Goal: Feedback & Contribution: Submit feedback/report problem

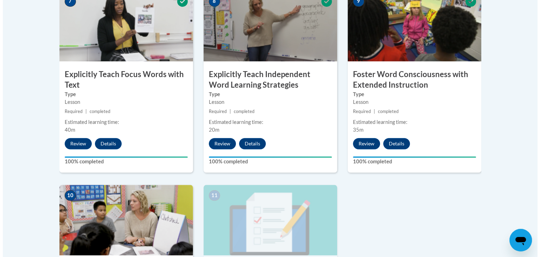
scroll to position [634, 0]
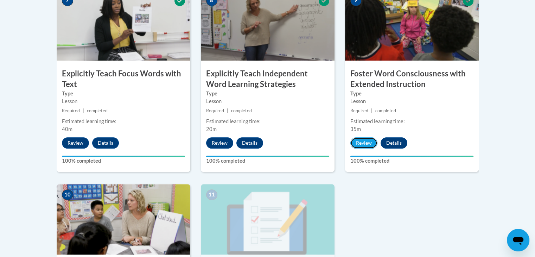
click at [368, 141] on button "Review" at bounding box center [363, 142] width 27 height 11
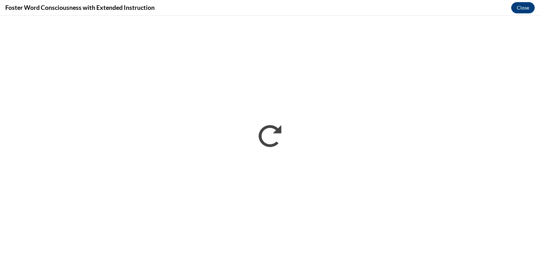
scroll to position [0, 0]
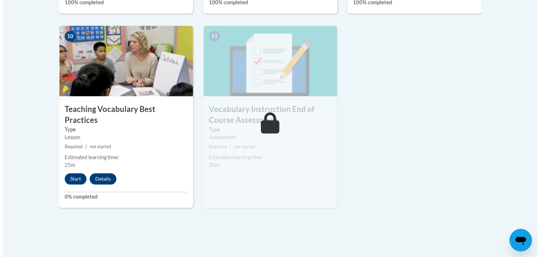
scroll to position [800, 0]
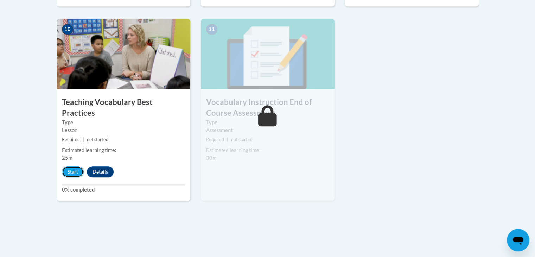
click at [72, 166] on button "Start" at bounding box center [73, 171] width 22 height 11
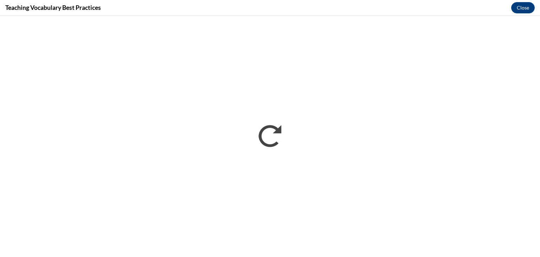
scroll to position [0, 0]
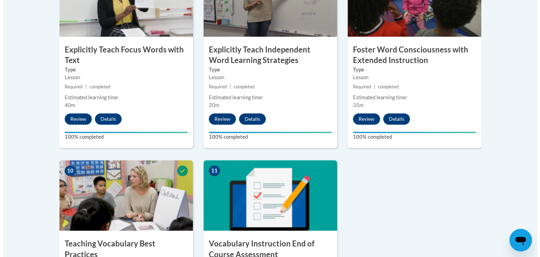
scroll to position [659, 0]
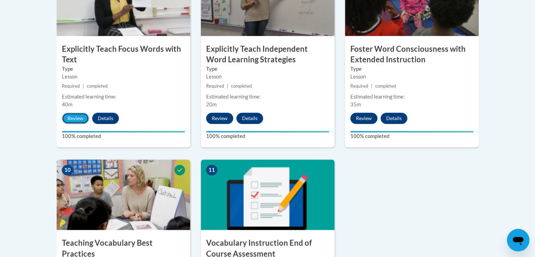
click at [71, 118] on button "Review" at bounding box center [75, 118] width 27 height 11
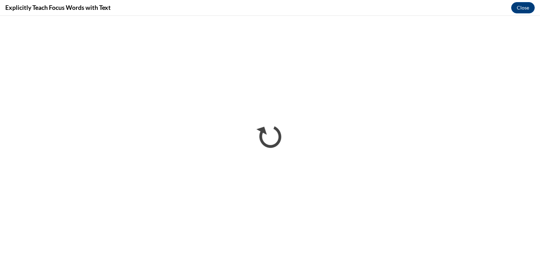
scroll to position [0, 0]
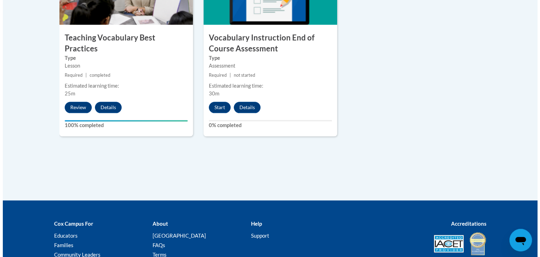
scroll to position [871, 0]
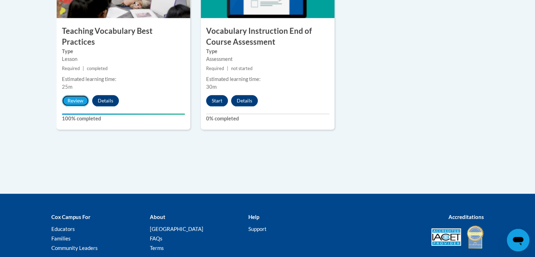
click at [76, 95] on button "Review" at bounding box center [75, 100] width 27 height 11
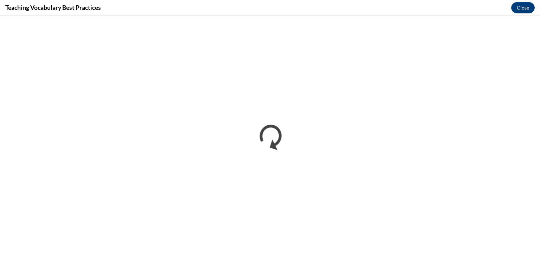
scroll to position [0, 0]
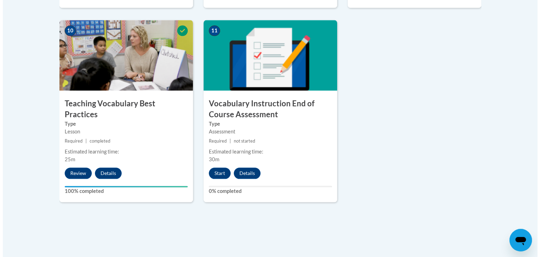
scroll to position [801, 0]
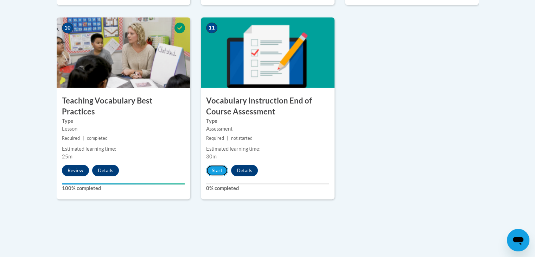
click at [219, 172] on button "Start" at bounding box center [217, 170] width 22 height 11
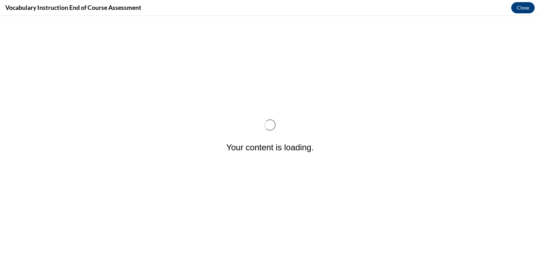
scroll to position [0, 0]
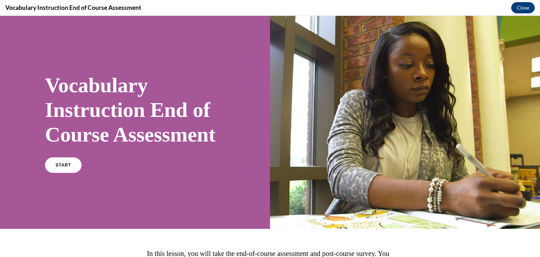
click at [49, 173] on link "START" at bounding box center [63, 164] width 37 height 15
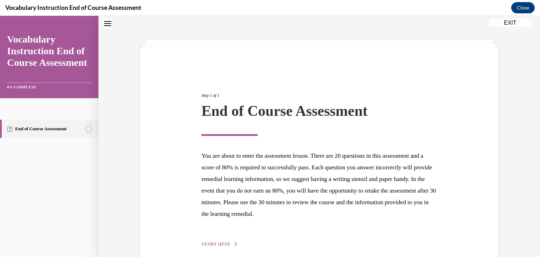
scroll to position [54, 0]
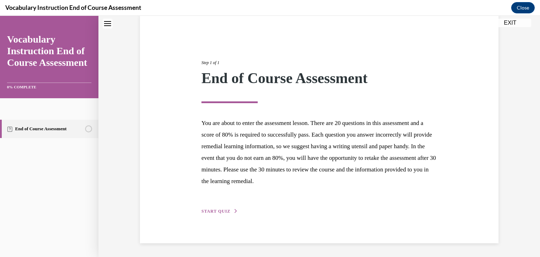
click at [221, 213] on button "START QUIZ" at bounding box center [219, 211] width 37 height 6
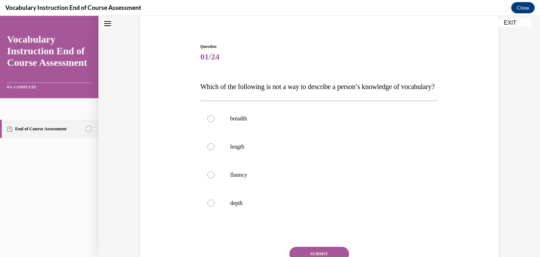
click at [250, 161] on label "length" at bounding box center [319, 147] width 238 height 28
click at [214, 150] on input "length" at bounding box center [210, 146] width 7 height 7
radio input "true"
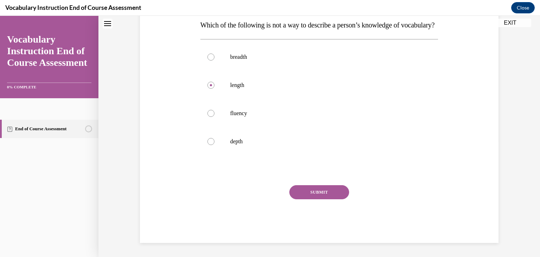
click at [322, 199] on button "SUBMIT" at bounding box center [319, 192] width 60 height 14
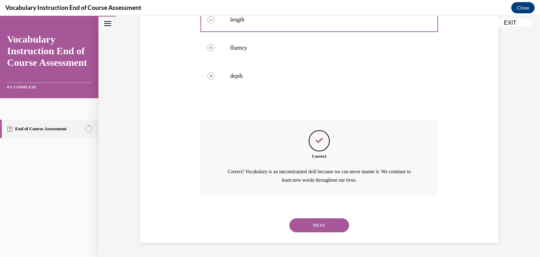
scroll to position [195, 0]
click at [306, 226] on button "NEXT" at bounding box center [319, 225] width 60 height 14
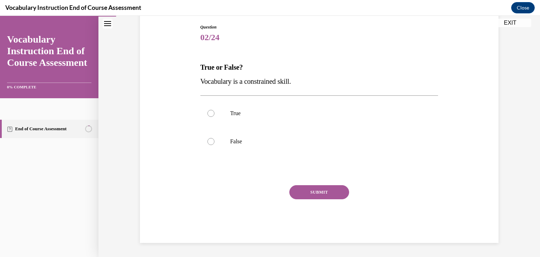
click at [298, 142] on p "False" at bounding box center [325, 141] width 191 height 7
click at [214, 142] on input "False" at bounding box center [210, 141] width 7 height 7
radio input "true"
click at [307, 192] on button "SUBMIT" at bounding box center [319, 192] width 60 height 14
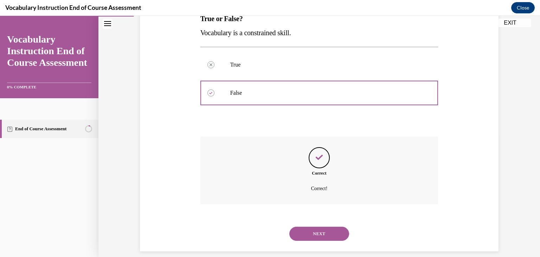
scroll to position [131, 0]
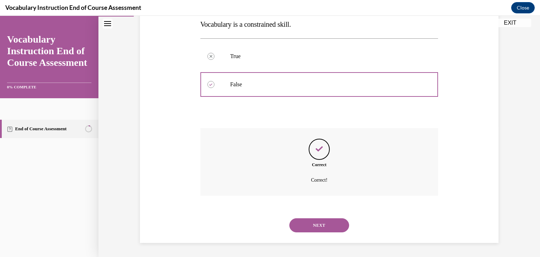
click at [305, 226] on button "NEXT" at bounding box center [319, 225] width 60 height 14
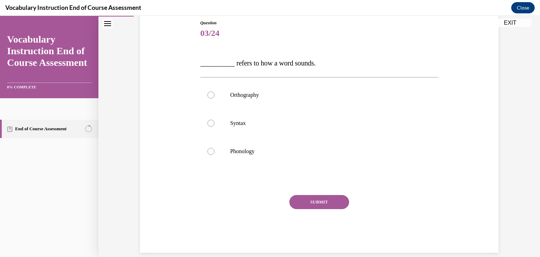
click at [316, 89] on label "Orthography" at bounding box center [319, 95] width 238 height 28
click at [214, 91] on input "Orthography" at bounding box center [210, 94] width 7 height 7
radio input "true"
click at [287, 145] on label "Phonology" at bounding box center [319, 151] width 238 height 28
click at [214, 148] on input "Phonology" at bounding box center [210, 151] width 7 height 7
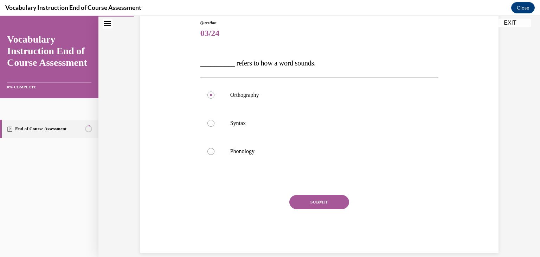
radio input "true"
click at [302, 201] on button "SUBMIT" at bounding box center [319, 202] width 60 height 14
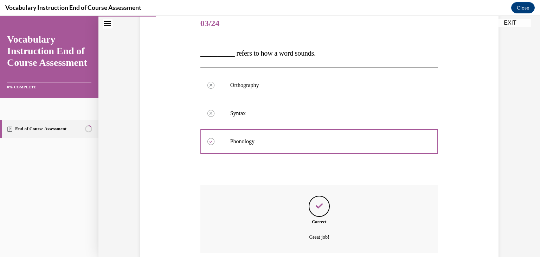
scroll to position [145, 0]
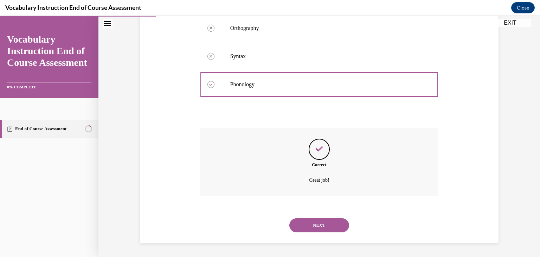
click at [311, 223] on button "NEXT" at bounding box center [319, 225] width 60 height 14
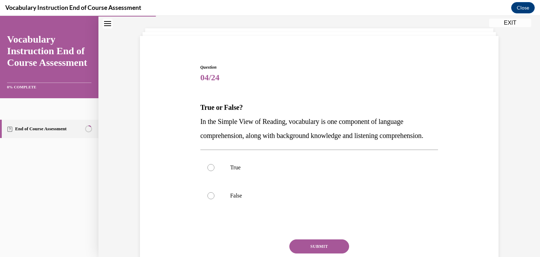
scroll to position [41, 0]
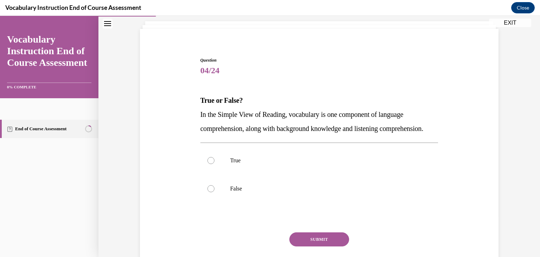
click at [294, 174] on label "True" at bounding box center [319, 160] width 238 height 28
click at [214, 164] on input "True" at bounding box center [210, 160] width 7 height 7
radio input "true"
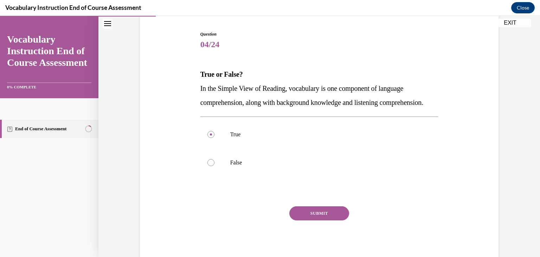
click at [323, 220] on button "SUBMIT" at bounding box center [319, 213] width 60 height 14
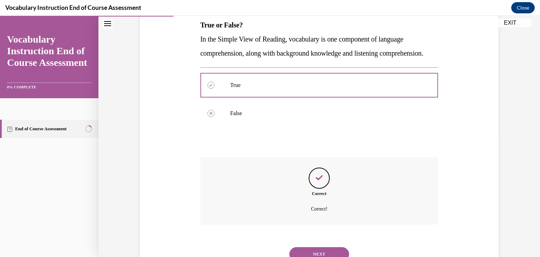
scroll to position [159, 0]
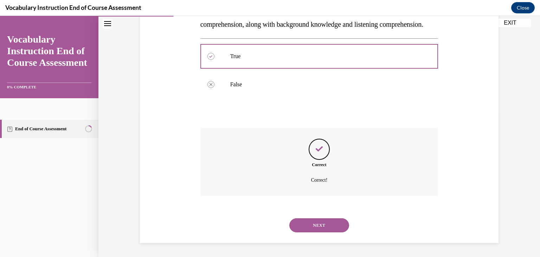
click at [322, 229] on button "NEXT" at bounding box center [319, 225] width 60 height 14
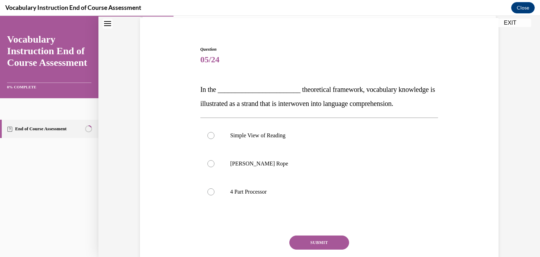
scroll to position [65, 0]
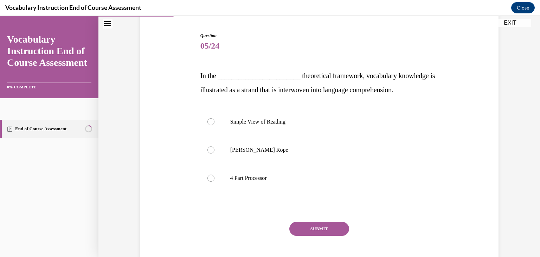
click at [319, 145] on label "Scarborough's Rope" at bounding box center [319, 150] width 238 height 28
click at [214, 146] on input "Scarborough's Rope" at bounding box center [210, 149] width 7 height 7
radio input "true"
click at [316, 227] on button "SUBMIT" at bounding box center [319, 229] width 60 height 14
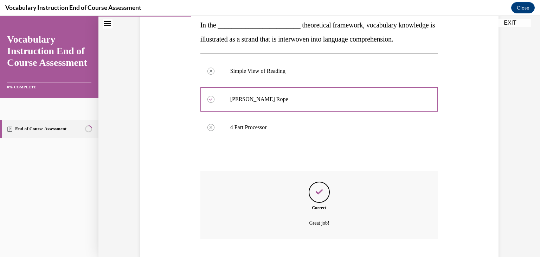
scroll to position [159, 0]
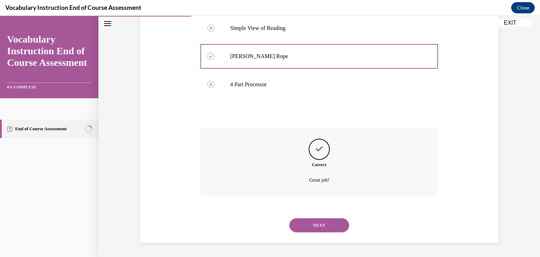
click at [309, 231] on button "NEXT" at bounding box center [319, 225] width 60 height 14
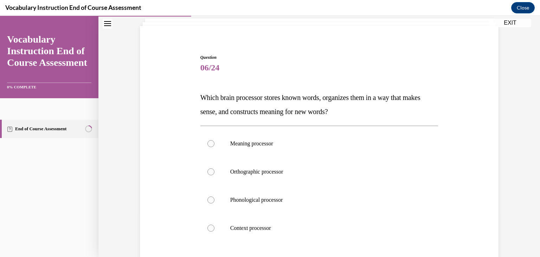
scroll to position [44, 0]
click at [277, 152] on label "Meaning processor" at bounding box center [319, 143] width 238 height 28
click at [214, 147] on input "Meaning processor" at bounding box center [210, 143] width 7 height 7
radio input "true"
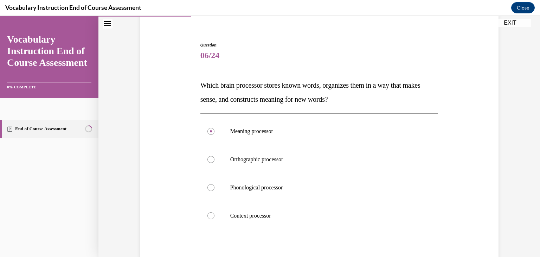
click at [277, 152] on label "Orthographic processor" at bounding box center [319, 159] width 238 height 28
click at [214, 156] on input "Orthographic processor" at bounding box center [210, 159] width 7 height 7
radio input "true"
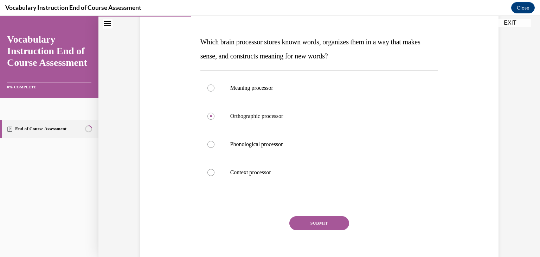
scroll to position [100, 0]
click at [305, 227] on button "SUBMIT" at bounding box center [319, 223] width 60 height 14
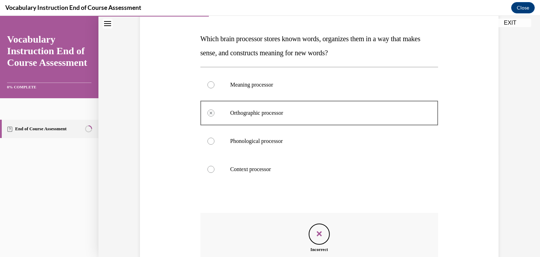
scroll to position [103, 0]
click at [269, 87] on p "Meaning processor" at bounding box center [325, 84] width 191 height 7
click at [207, 84] on div at bounding box center [210, 84] width 7 height 7
click at [212, 132] on label "Phonological processor" at bounding box center [319, 141] width 238 height 28
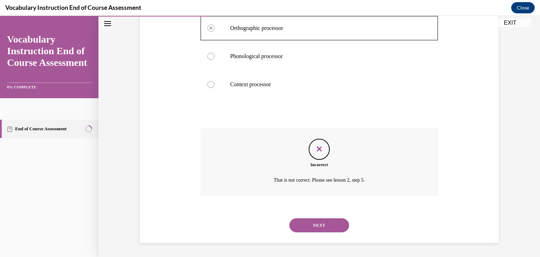
click at [323, 224] on button "NEXT" at bounding box center [319, 225] width 60 height 14
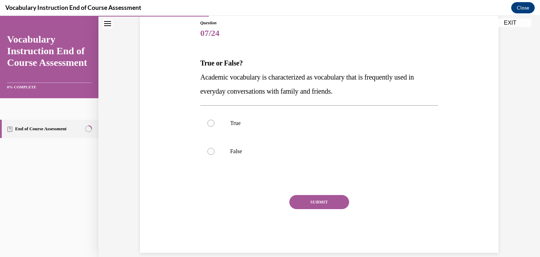
click at [262, 146] on label "False" at bounding box center [319, 151] width 238 height 28
click at [214, 148] on input "False" at bounding box center [210, 151] width 7 height 7
radio input "true"
click at [298, 203] on button "SUBMIT" at bounding box center [319, 202] width 60 height 14
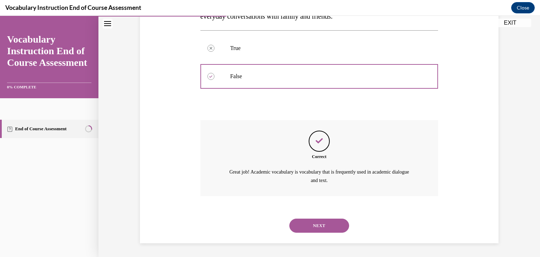
scroll to position [153, 0]
click at [311, 226] on button "NEXT" at bounding box center [319, 225] width 60 height 14
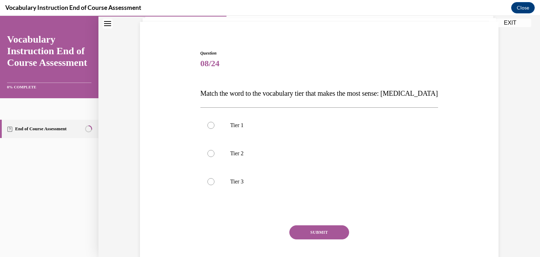
scroll to position [46, 0]
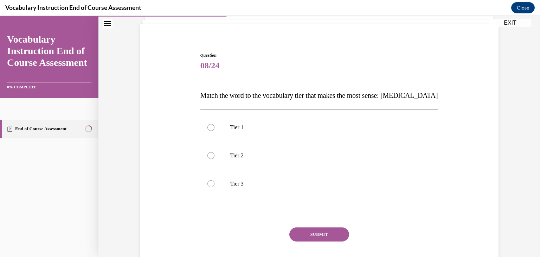
click at [242, 185] on p "Tier 3" at bounding box center [325, 183] width 191 height 7
click at [214, 185] on input "Tier 3" at bounding box center [210, 183] width 7 height 7
radio input "true"
click at [309, 233] on button "SUBMIT" at bounding box center [319, 234] width 60 height 14
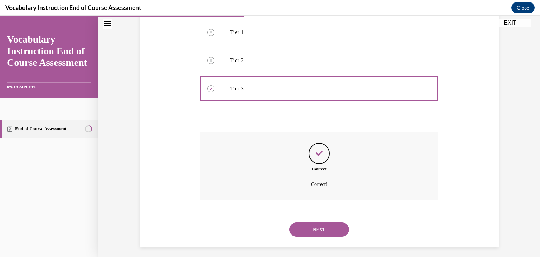
scroll to position [145, 0]
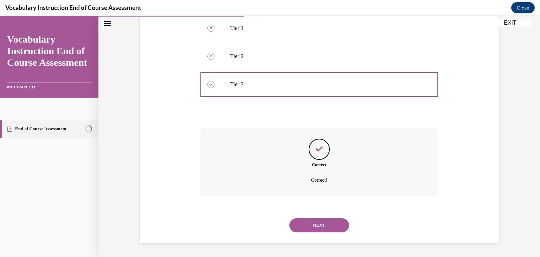
click at [302, 228] on button "NEXT" at bounding box center [319, 225] width 60 height 14
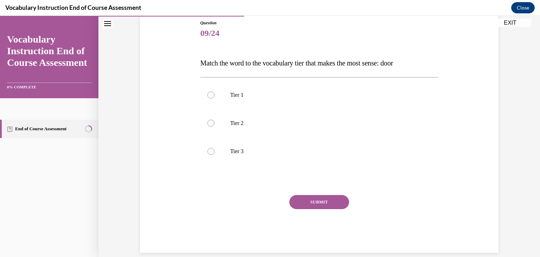
click at [282, 102] on label "Tier 1" at bounding box center [319, 95] width 238 height 28
click at [214, 98] on input "Tier 1" at bounding box center [210, 94] width 7 height 7
radio input "true"
click at [323, 201] on button "SUBMIT" at bounding box center [319, 202] width 60 height 14
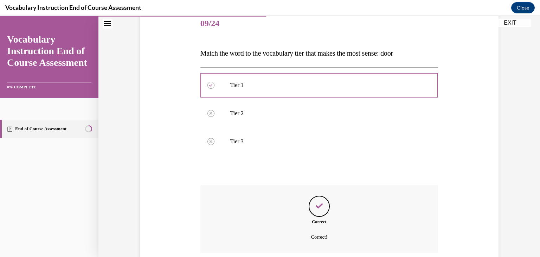
scroll to position [145, 0]
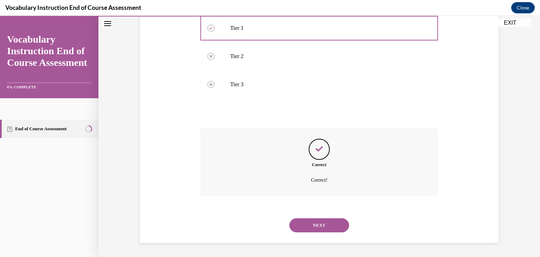
click at [316, 227] on button "NEXT" at bounding box center [319, 225] width 60 height 14
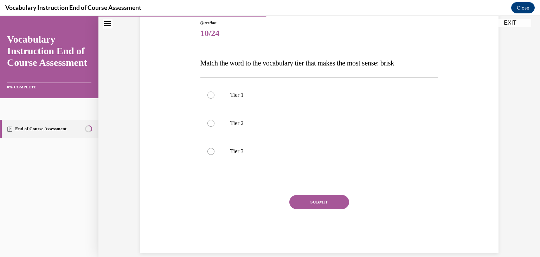
click at [309, 130] on label "Tier 2" at bounding box center [319, 123] width 238 height 28
click at [214, 127] on input "Tier 2" at bounding box center [210, 123] width 7 height 7
radio input "true"
click at [302, 202] on button "SUBMIT" at bounding box center [319, 202] width 60 height 14
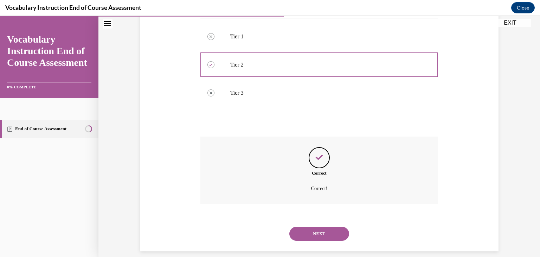
scroll to position [145, 0]
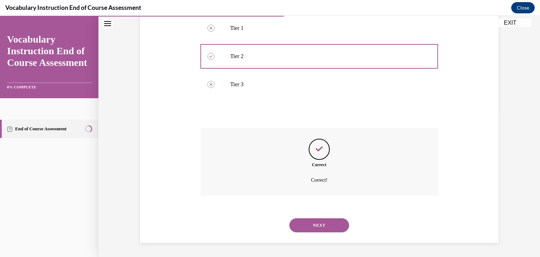
click at [318, 218] on button "NEXT" at bounding box center [319, 225] width 60 height 14
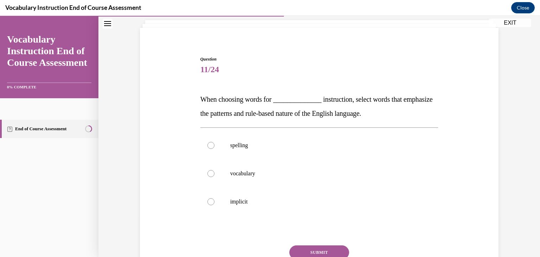
scroll to position [42, 0]
click at [296, 159] on label "vocabulary" at bounding box center [319, 173] width 238 height 28
click at [214, 169] on input "vocabulary" at bounding box center [210, 172] width 7 height 7
radio input "true"
click at [294, 151] on label "spelling" at bounding box center [319, 145] width 238 height 28
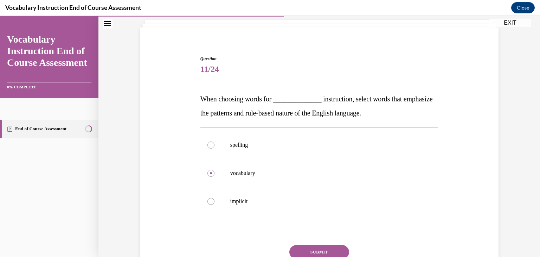
click at [214, 148] on input "spelling" at bounding box center [210, 144] width 7 height 7
radio input "true"
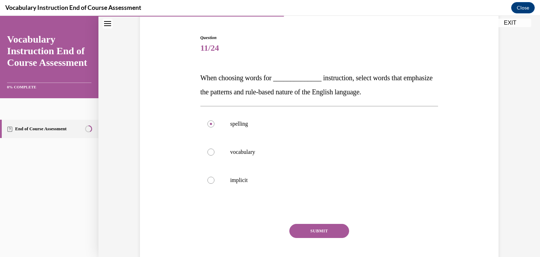
scroll to position [65, 0]
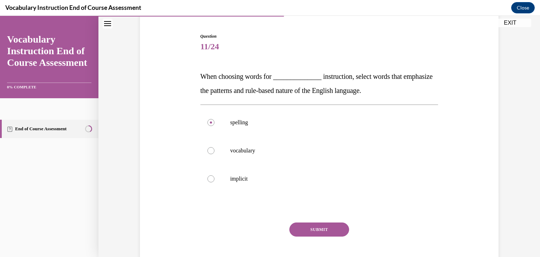
click at [301, 227] on button "SUBMIT" at bounding box center [319, 229] width 60 height 14
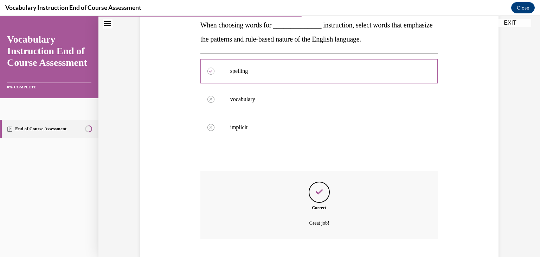
scroll to position [159, 0]
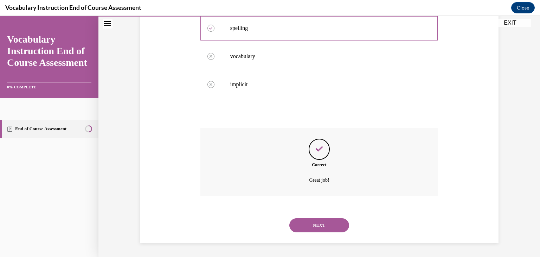
click at [310, 222] on button "NEXT" at bounding box center [319, 225] width 60 height 14
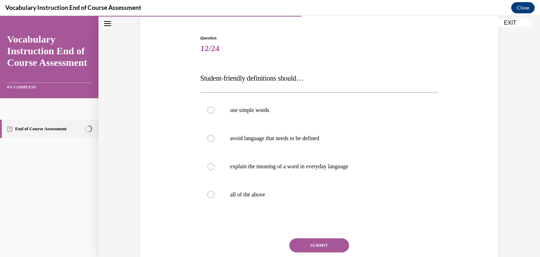
scroll to position [63, 0]
click at [298, 205] on label "all of the above" at bounding box center [319, 194] width 238 height 28
click at [214, 198] on input "all of the above" at bounding box center [210, 194] width 7 height 7
radio input "true"
click at [313, 246] on button "SUBMIT" at bounding box center [319, 245] width 60 height 14
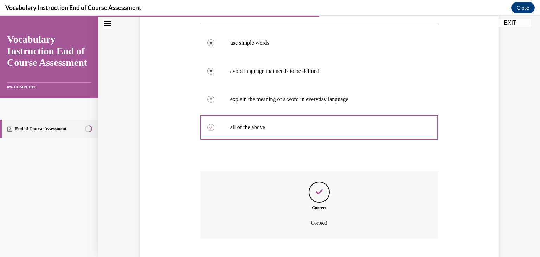
scroll to position [173, 0]
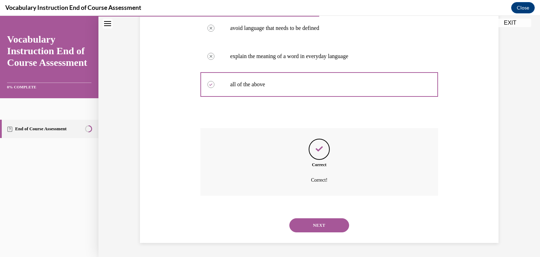
click at [312, 236] on div "NEXT" at bounding box center [319, 225] width 238 height 28
click at [314, 225] on button "NEXT" at bounding box center [319, 225] width 60 height 14
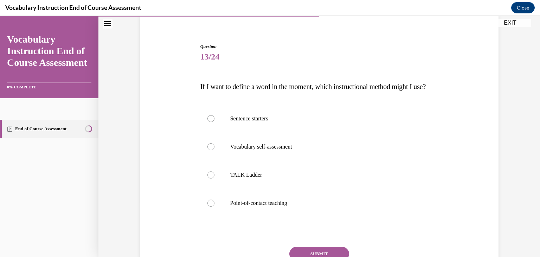
scroll to position [55, 0]
click at [320, 213] on label "Point-of-contact teaching" at bounding box center [319, 202] width 238 height 28
click at [214, 206] on input "Point-of-contact teaching" at bounding box center [210, 202] width 7 height 7
radio input "true"
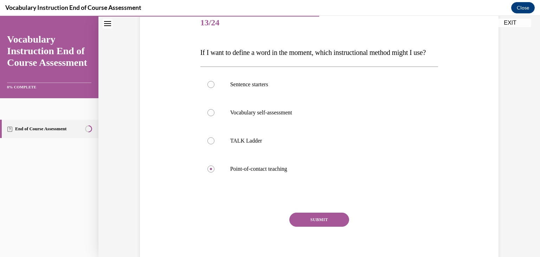
scroll to position [90, 0]
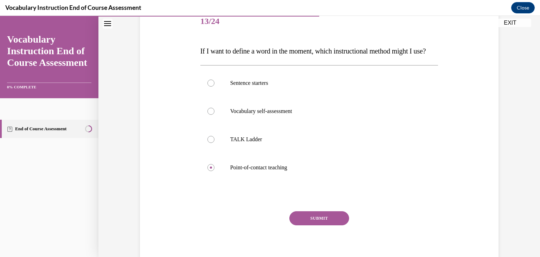
click at [314, 225] on button "SUBMIT" at bounding box center [319, 218] width 60 height 14
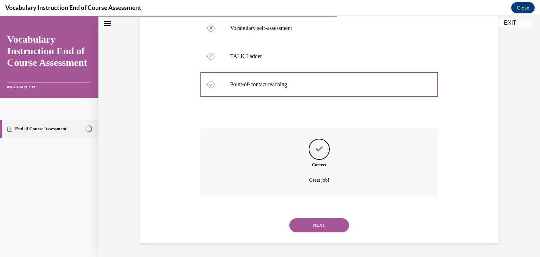
scroll to position [187, 0]
click at [311, 226] on button "NEXT" at bounding box center [319, 225] width 60 height 14
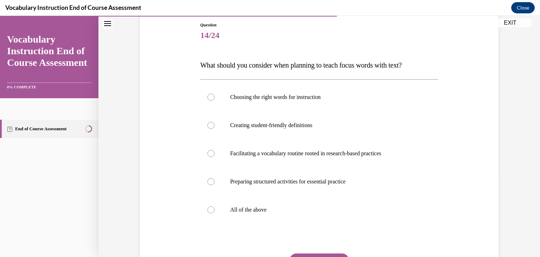
scroll to position [78, 0]
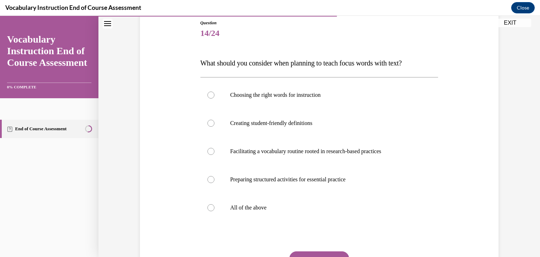
click at [308, 197] on label "All of the above" at bounding box center [319, 207] width 238 height 28
click at [214, 204] on input "All of the above" at bounding box center [210, 207] width 7 height 7
radio input "true"
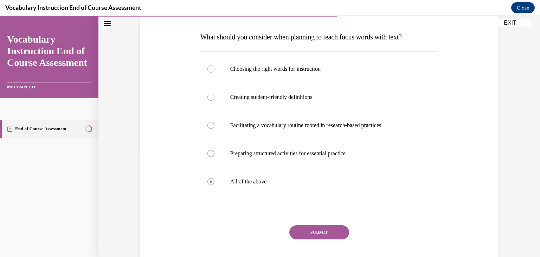
scroll to position [108, 0]
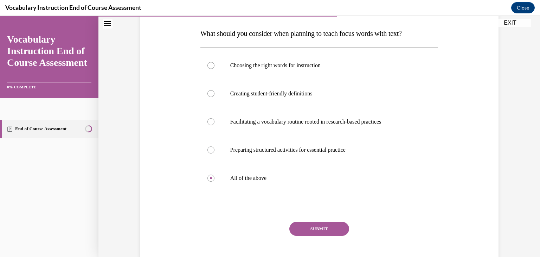
click at [313, 230] on button "SUBMIT" at bounding box center [319, 229] width 60 height 14
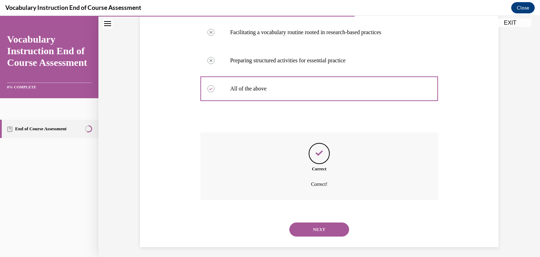
scroll to position [201, 0]
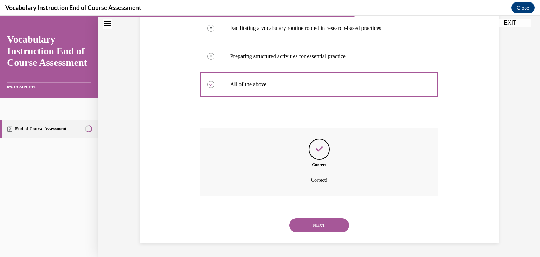
click at [313, 227] on button "NEXT" at bounding box center [319, 225] width 60 height 14
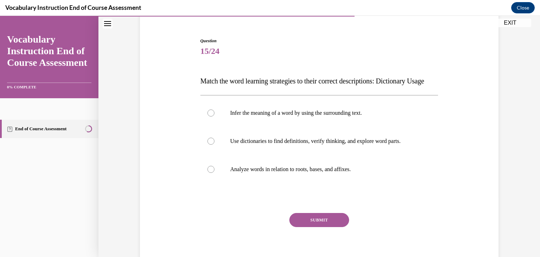
scroll to position [62, 0]
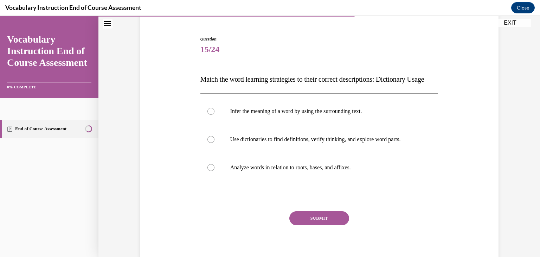
click at [332, 153] on label "Use dictionaries to find definitions, verify thinking, and explore word parts." at bounding box center [319, 139] width 238 height 28
click at [214, 143] on input "Use dictionaries to find definitions, verify thinking, and explore word parts." at bounding box center [210, 139] width 7 height 7
radio input "true"
click at [316, 225] on button "SUBMIT" at bounding box center [319, 218] width 60 height 14
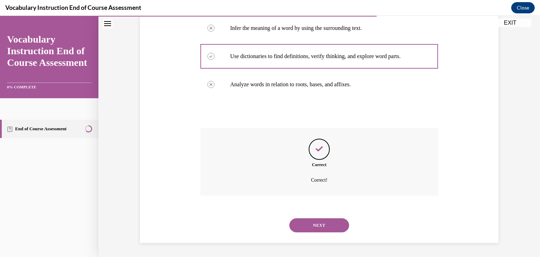
scroll to position [159, 0]
click at [307, 222] on button "NEXT" at bounding box center [319, 225] width 60 height 14
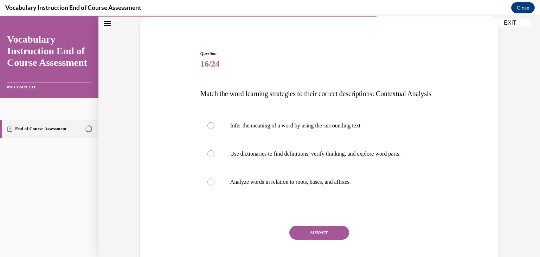
scroll to position [48, 0]
click at [336, 129] on p "Infer the meaning of a word by using the surrounding text." at bounding box center [325, 125] width 191 height 7
click at [214, 129] on input "Infer the meaning of a word by using the surrounding text." at bounding box center [210, 125] width 7 height 7
radio input "true"
click at [319, 239] on button "SUBMIT" at bounding box center [319, 232] width 60 height 14
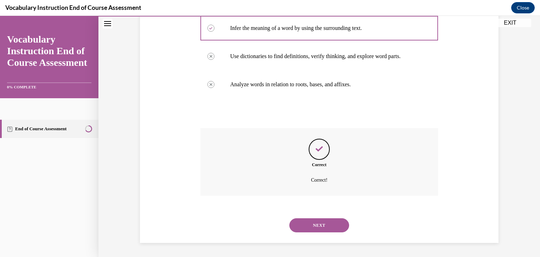
scroll to position [159, 0]
click at [313, 237] on div "NEXT" at bounding box center [319, 225] width 238 height 28
click at [310, 228] on button "NEXT" at bounding box center [319, 225] width 60 height 14
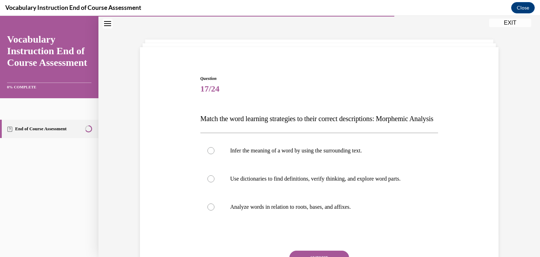
scroll to position [23, 0]
click at [318, 220] on label "Analyze words in relation to roots, bases, and affixes." at bounding box center [319, 206] width 238 height 28
click at [214, 210] on input "Analyze words in relation to roots, bases, and affixes." at bounding box center [210, 206] width 7 height 7
radio input "true"
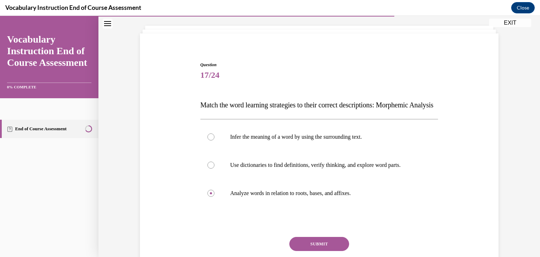
scroll to position [48, 0]
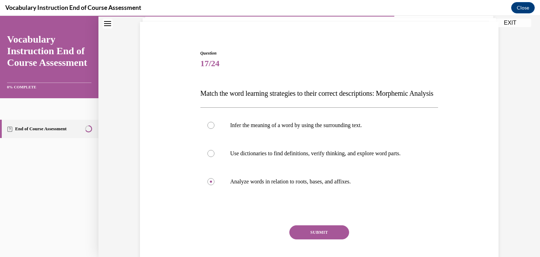
click at [322, 239] on button "SUBMIT" at bounding box center [319, 232] width 60 height 14
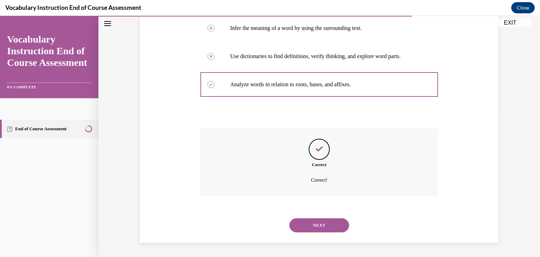
click at [316, 230] on button "NEXT" at bounding box center [319, 225] width 60 height 14
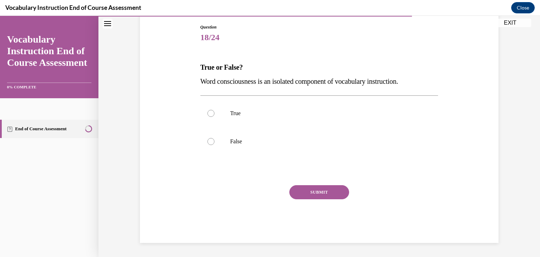
scroll to position [74, 0]
click at [290, 143] on p "False" at bounding box center [325, 141] width 191 height 7
click at [214, 143] on input "False" at bounding box center [210, 141] width 7 height 7
radio input "true"
click at [307, 189] on button "SUBMIT" at bounding box center [319, 192] width 60 height 14
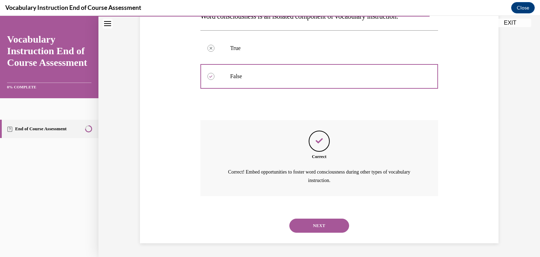
scroll to position [139, 0]
click at [306, 223] on button "NEXT" at bounding box center [319, 225] width 60 height 14
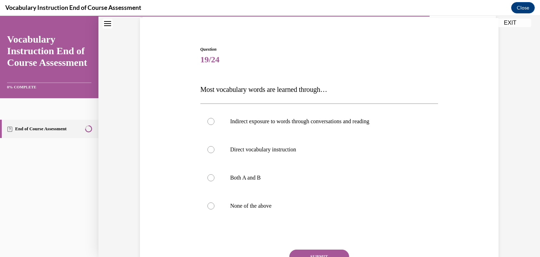
scroll to position [56, 0]
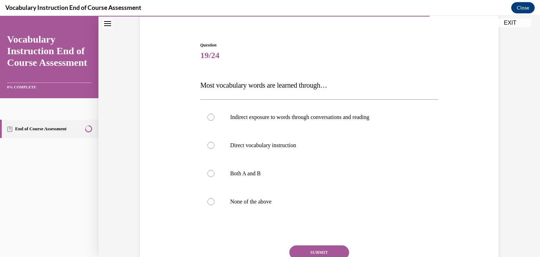
click at [347, 129] on label "Indirect exposure to words through conversations and reading" at bounding box center [319, 117] width 238 height 28
click at [214, 121] on input "Indirect exposure to words through conversations and reading" at bounding box center [210, 117] width 7 height 7
radio input "true"
click at [305, 175] on p "Both A and B" at bounding box center [325, 173] width 191 height 7
click at [214, 175] on input "Both A and B" at bounding box center [210, 173] width 7 height 7
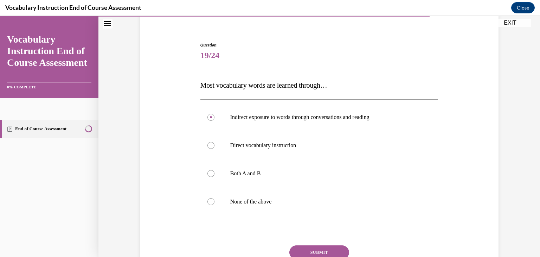
radio input "true"
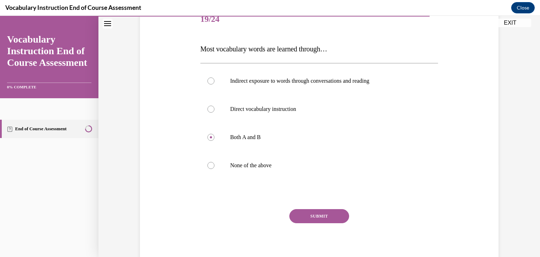
scroll to position [92, 0]
click at [307, 210] on button "SUBMIT" at bounding box center [319, 216] width 60 height 14
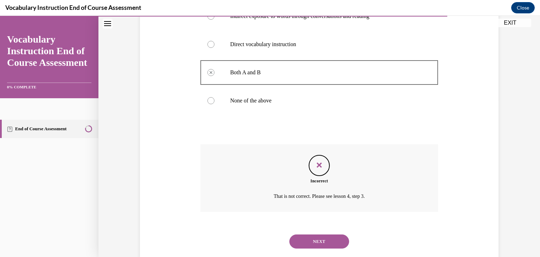
scroll to position [159, 0]
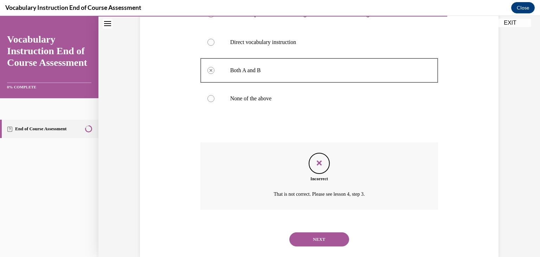
click at [307, 238] on button "NEXT" at bounding box center [319, 239] width 60 height 14
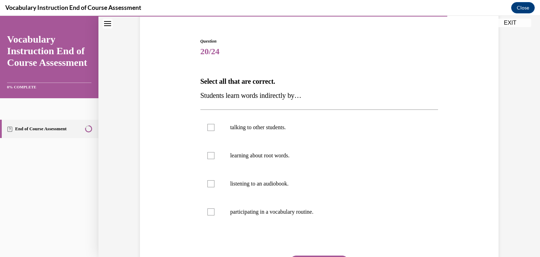
scroll to position [61, 0]
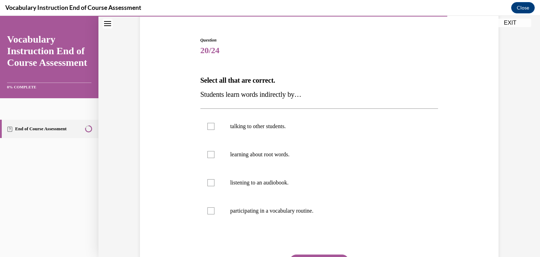
click at [280, 118] on label "talking to other students." at bounding box center [319, 126] width 238 height 28
click at [214, 123] on input "talking to other students." at bounding box center [210, 126] width 7 height 7
checkbox input "true"
click at [266, 182] on p "listening to an audiobook." at bounding box center [325, 182] width 191 height 7
click at [214, 182] on input "listening to an audiobook." at bounding box center [210, 182] width 7 height 7
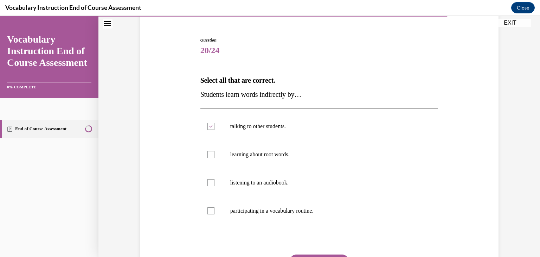
checkbox input "true"
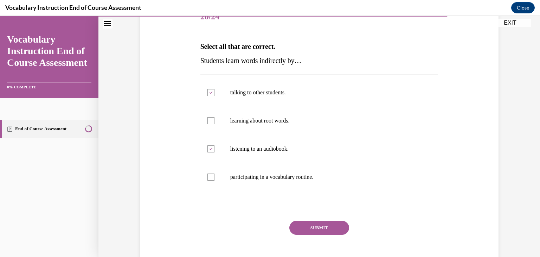
click at [305, 227] on button "SUBMIT" at bounding box center [319, 227] width 60 height 14
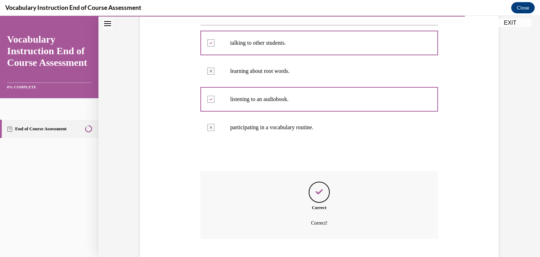
scroll to position [187, 0]
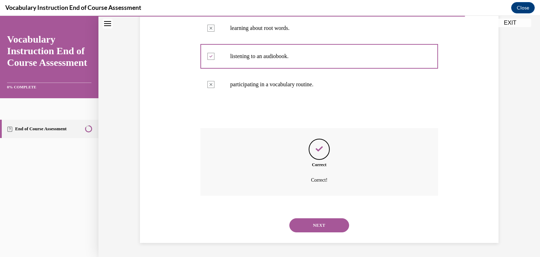
click at [309, 225] on button "NEXT" at bounding box center [319, 225] width 60 height 14
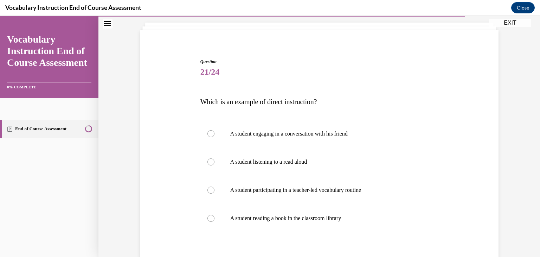
scroll to position [50, 0]
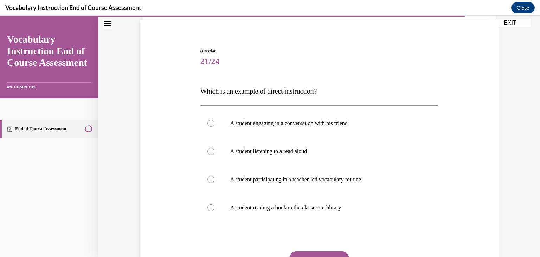
click at [322, 185] on label "A student participating in a teacher-led vocabulary routine" at bounding box center [319, 179] width 238 height 28
click at [214, 183] on input "A student participating in a teacher-led vocabulary routine" at bounding box center [210, 179] width 7 height 7
radio input "true"
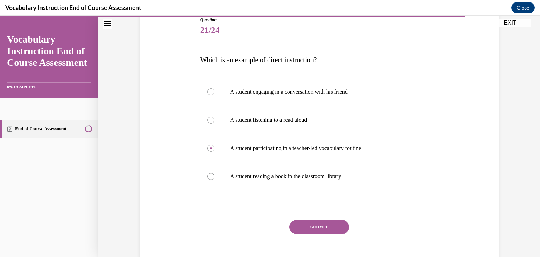
click at [321, 228] on button "SUBMIT" at bounding box center [319, 227] width 60 height 14
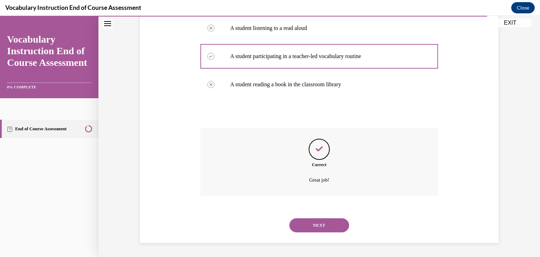
click at [317, 223] on button "NEXT" at bounding box center [319, 225] width 60 height 14
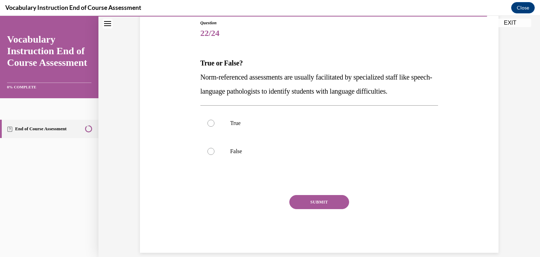
click at [275, 120] on p "True" at bounding box center [325, 123] width 191 height 7
click at [214, 120] on input "True" at bounding box center [210, 123] width 7 height 7
radio input "true"
click at [294, 199] on button "SUBMIT" at bounding box center [319, 202] width 60 height 14
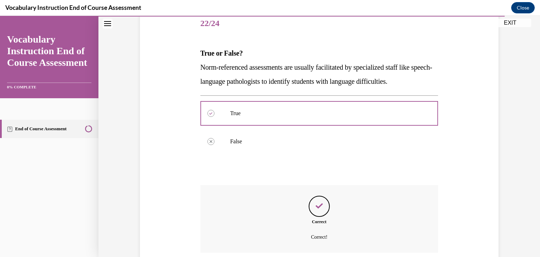
scroll to position [145, 0]
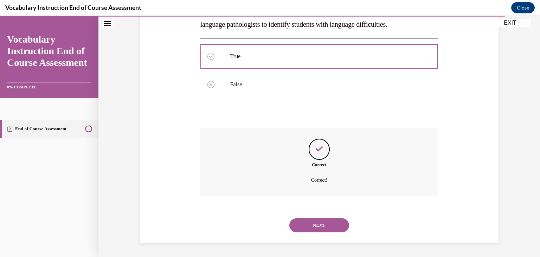
click at [302, 223] on button "NEXT" at bounding box center [319, 225] width 60 height 14
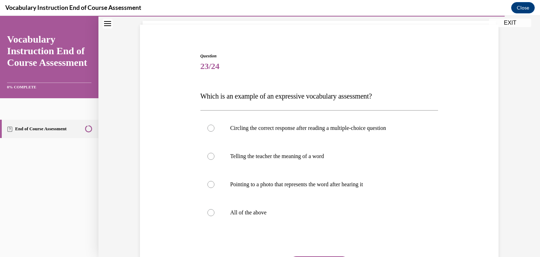
scroll to position [50, 0]
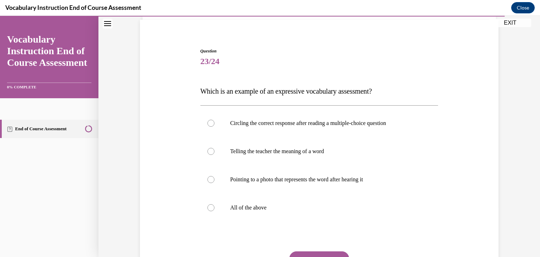
click at [325, 148] on p "Telling the teacher the meaning of a word" at bounding box center [325, 151] width 191 height 7
click at [214, 148] on input "Telling the teacher the meaning of a word" at bounding box center [210, 151] width 7 height 7
radio input "true"
click at [283, 200] on label "All of the above" at bounding box center [319, 207] width 238 height 28
click at [214, 204] on input "All of the above" at bounding box center [210, 207] width 7 height 7
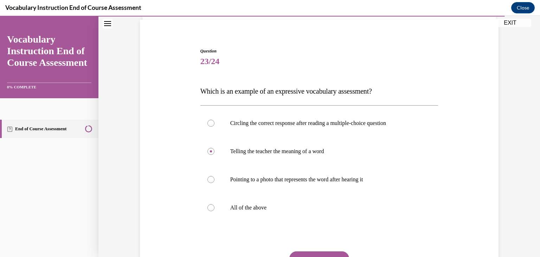
radio input "true"
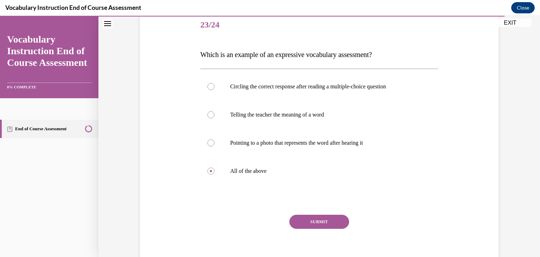
scroll to position [93, 0]
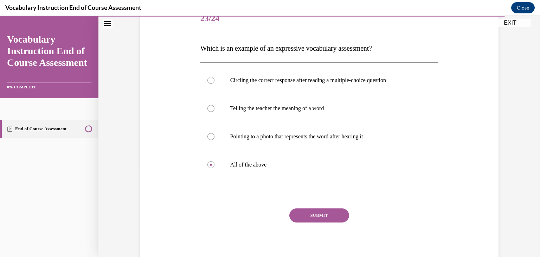
click at [299, 210] on button "SUBMIT" at bounding box center [319, 215] width 60 height 14
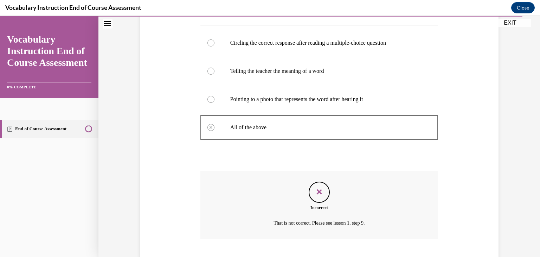
scroll to position [173, 0]
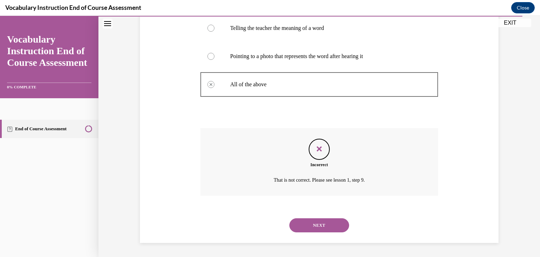
click at [307, 225] on button "NEXT" at bounding box center [319, 225] width 60 height 14
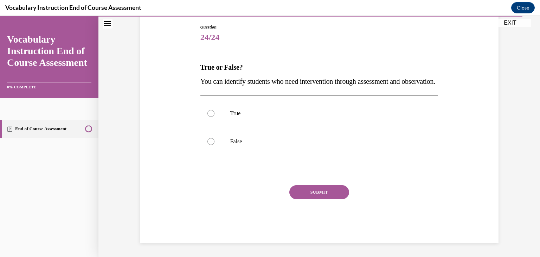
click at [284, 127] on label "True" at bounding box center [319, 113] width 238 height 28
click at [214, 117] on input "True" at bounding box center [210, 113] width 7 height 7
radio input "true"
click at [314, 199] on button "SUBMIT" at bounding box center [319, 192] width 60 height 14
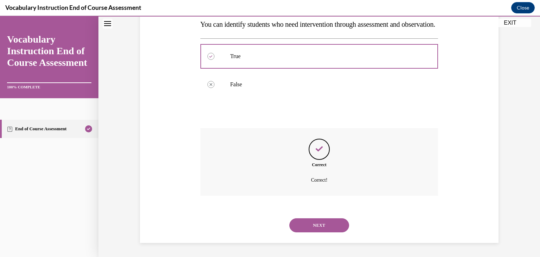
scroll to position [145, 0]
click at [315, 226] on button "NEXT" at bounding box center [319, 225] width 60 height 14
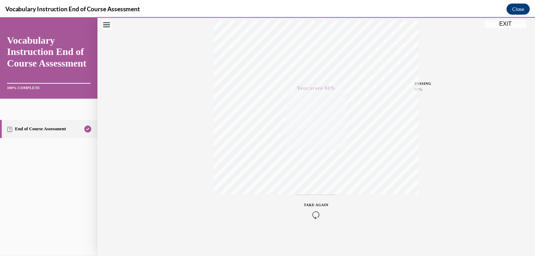
scroll to position [120, 0]
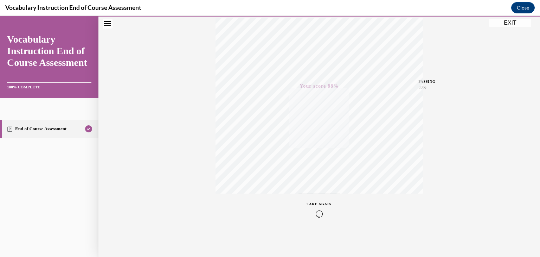
click at [515, 21] on button "EXIT" at bounding box center [510, 23] width 42 height 8
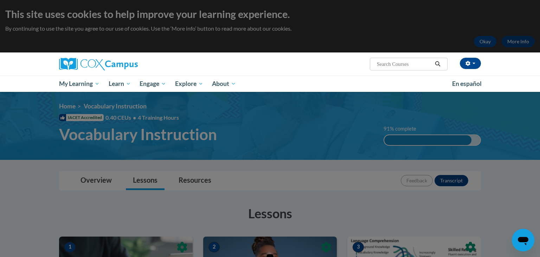
scroll to position [25, 0]
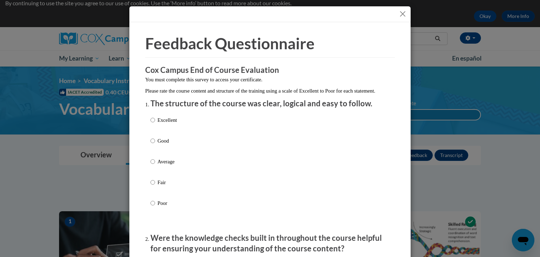
click at [206, 152] on div "Excellent Good Average Fair Poor" at bounding box center [269, 170] width 239 height 115
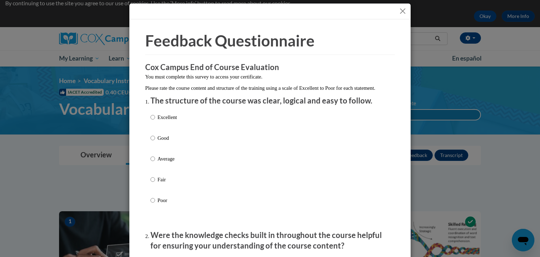
click at [192, 148] on div "Excellent Good Average Fair Poor" at bounding box center [269, 167] width 239 height 115
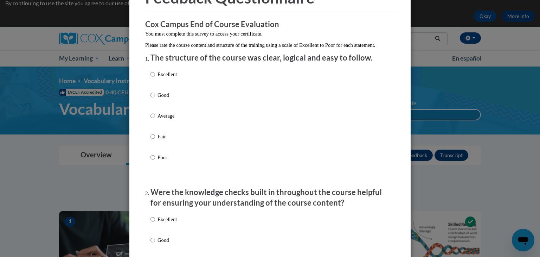
scroll to position [46, 0]
click at [152, 98] on input "Good" at bounding box center [152, 94] width 5 height 8
radio input "true"
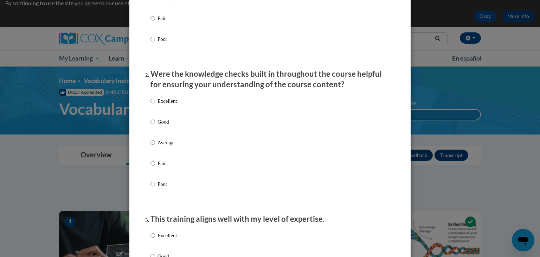
scroll to position [179, 0]
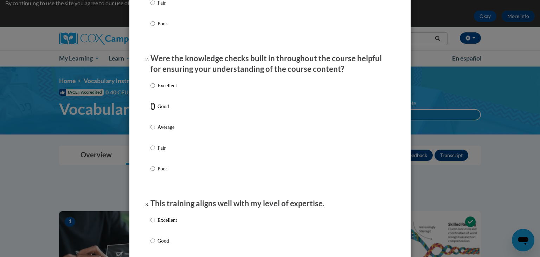
click at [152, 110] on input "Good" at bounding box center [152, 106] width 5 height 8
radio input "true"
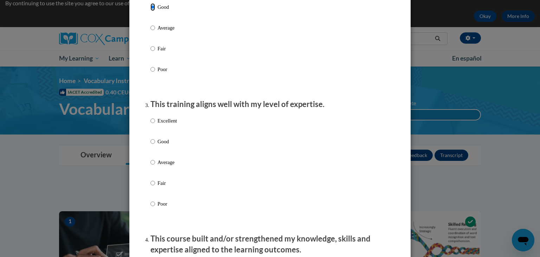
scroll to position [279, 0]
click at [150, 145] on input "Good" at bounding box center [152, 141] width 5 height 8
radio input "true"
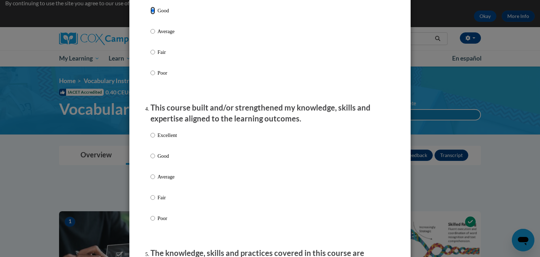
scroll to position [410, 0]
click at [150, 159] on input "Good" at bounding box center [152, 155] width 5 height 8
radio input "true"
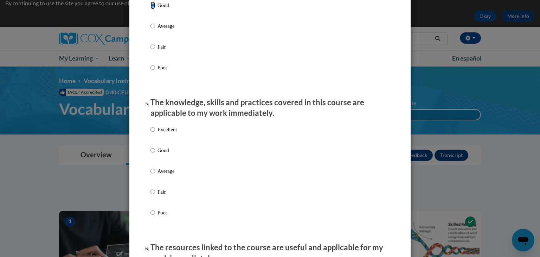
scroll to position [560, 0]
click at [154, 156] on label "Good" at bounding box center [163, 155] width 26 height 19
click at [154, 153] on input "Good" at bounding box center [152, 150] width 5 height 8
radio input "true"
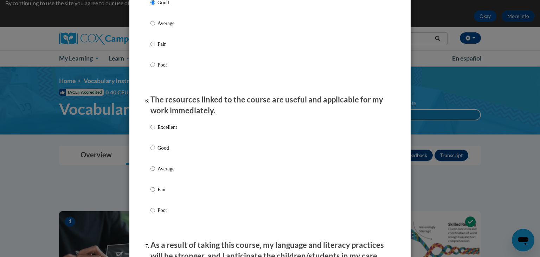
click at [154, 156] on label "Good" at bounding box center [163, 153] width 26 height 19
click at [154, 152] on input "Good" at bounding box center [152, 148] width 5 height 8
radio input "true"
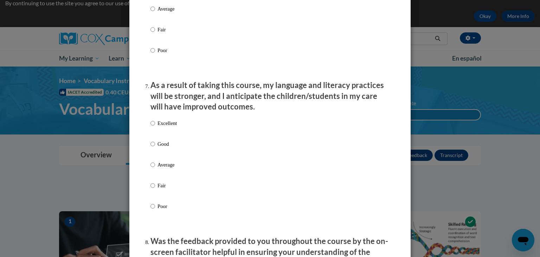
scroll to position [867, 0]
click at [153, 155] on label "Good" at bounding box center [163, 149] width 26 height 19
click at [153, 147] on input "Good" at bounding box center [152, 144] width 5 height 8
radio input "true"
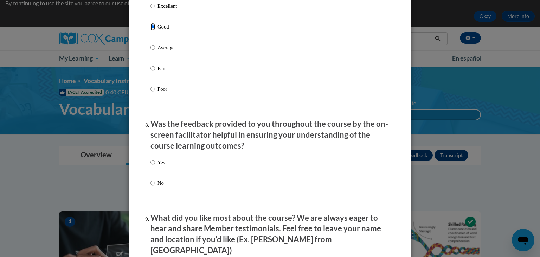
scroll to position [999, 0]
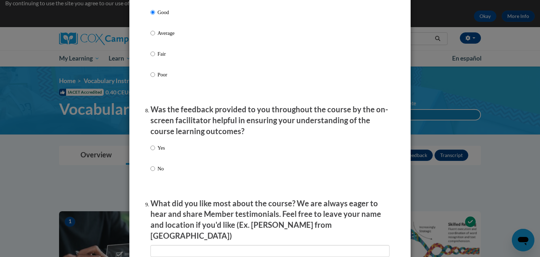
click at [158, 152] on p "Yes" at bounding box center [161, 148] width 7 height 8
click at [155, 152] on input "Yes" at bounding box center [152, 148] width 5 height 8
radio input "true"
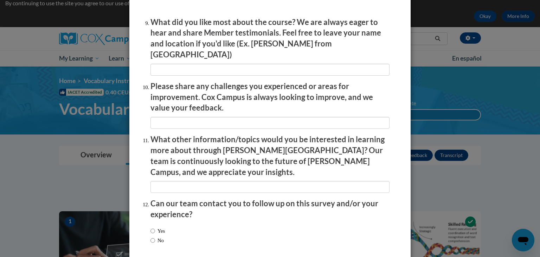
scroll to position [1180, 0]
click at [155, 236] on label "No" at bounding box center [156, 240] width 13 height 8
click at [155, 236] on input "No" at bounding box center [152, 240] width 5 height 8
radio input "true"
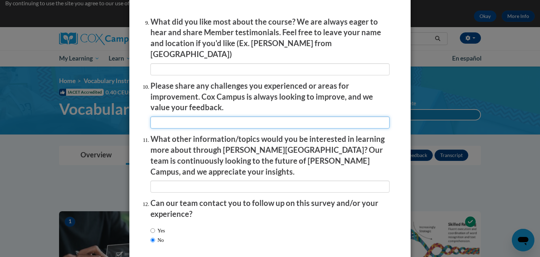
click at [233, 122] on input "textbox" at bounding box center [269, 122] width 239 height 12
type input "s"
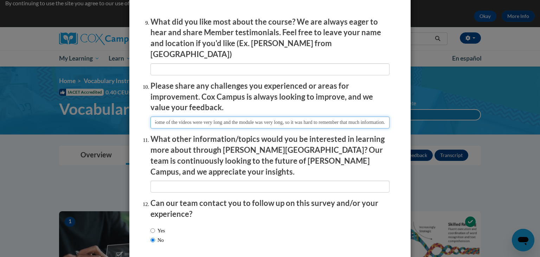
scroll to position [1208, 0]
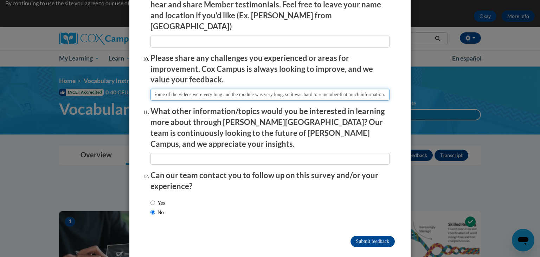
type input "Some of the videos were very long and the module was very long, so it was hard …"
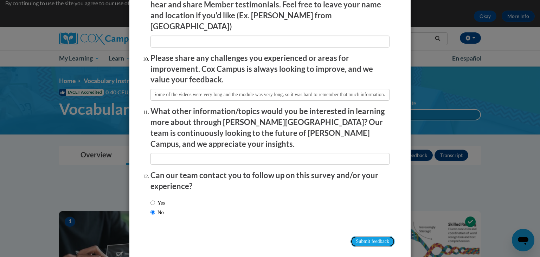
scroll to position [0, 0]
click at [351, 236] on input "Submit feedback" at bounding box center [373, 241] width 44 height 11
